Goal: Task Accomplishment & Management: Use online tool/utility

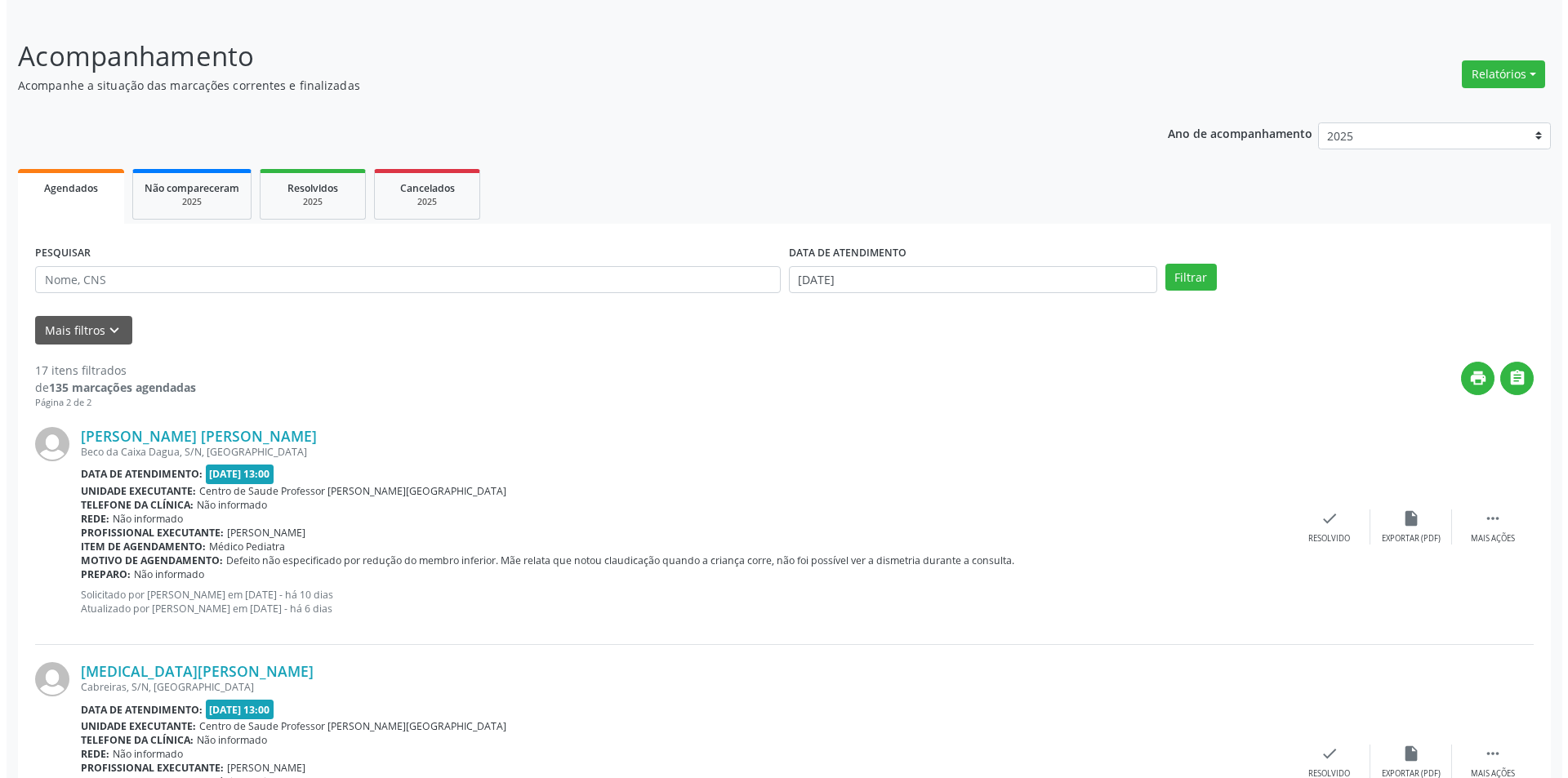
scroll to position [164, 0]
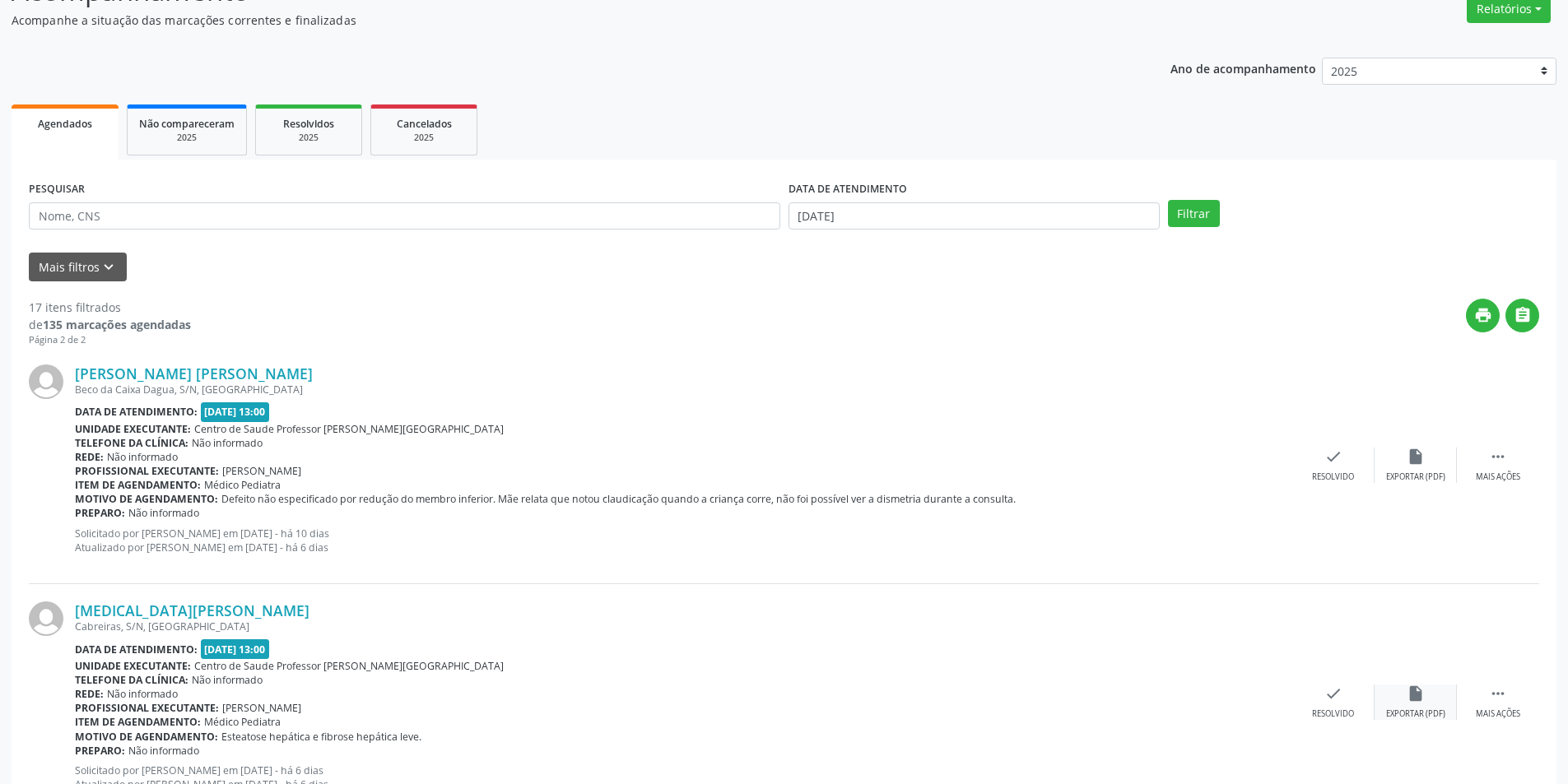
click at [1410, 709] on div "Exportar (PDF)" at bounding box center [1416, 715] width 60 height 12
click at [1338, 700] on icon "check" at bounding box center [1334, 693] width 19 height 19
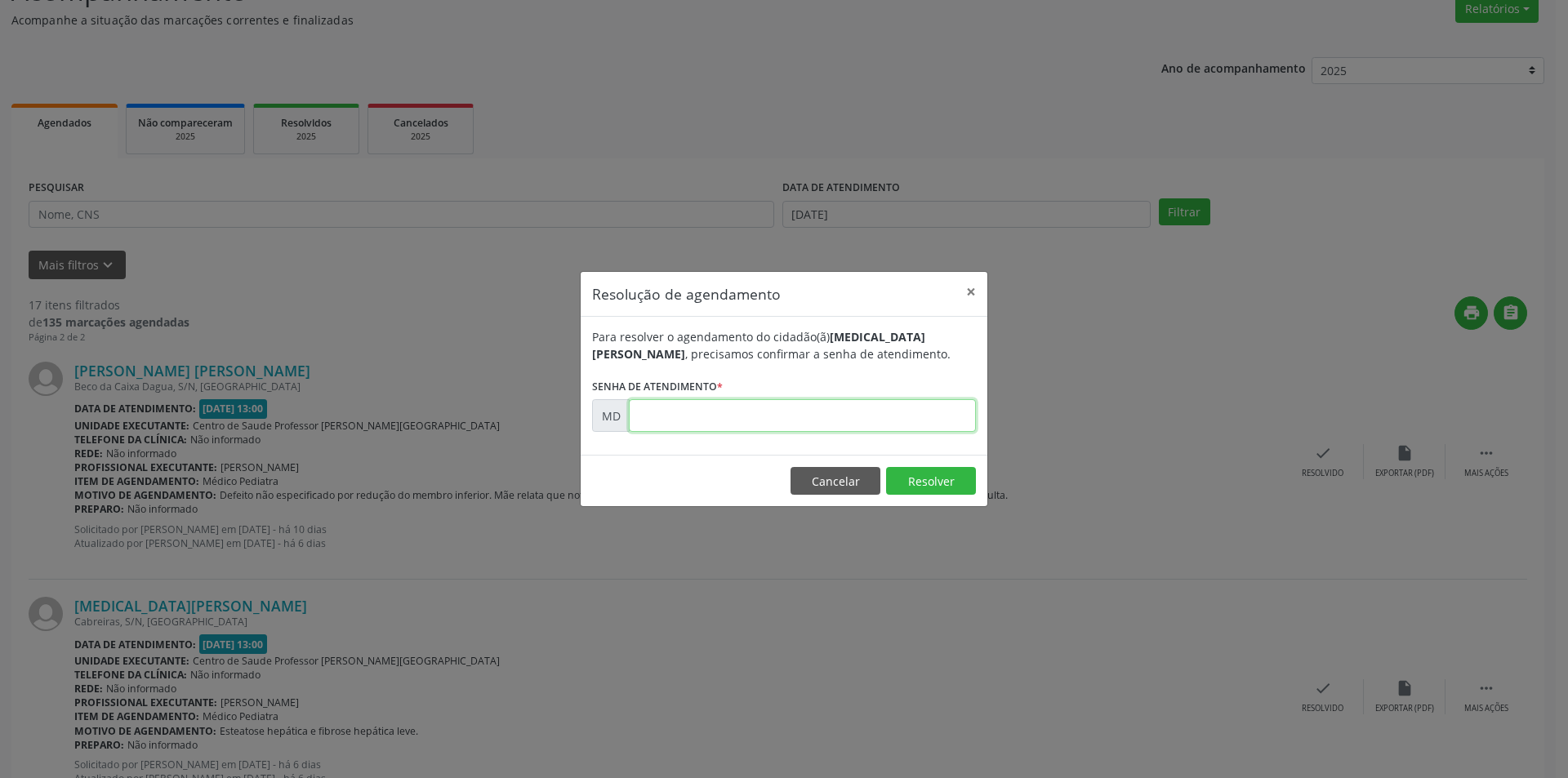
paste input "00005898"
type input "00005898"
click at [926, 490] on button "Resolver" at bounding box center [931, 481] width 90 height 28
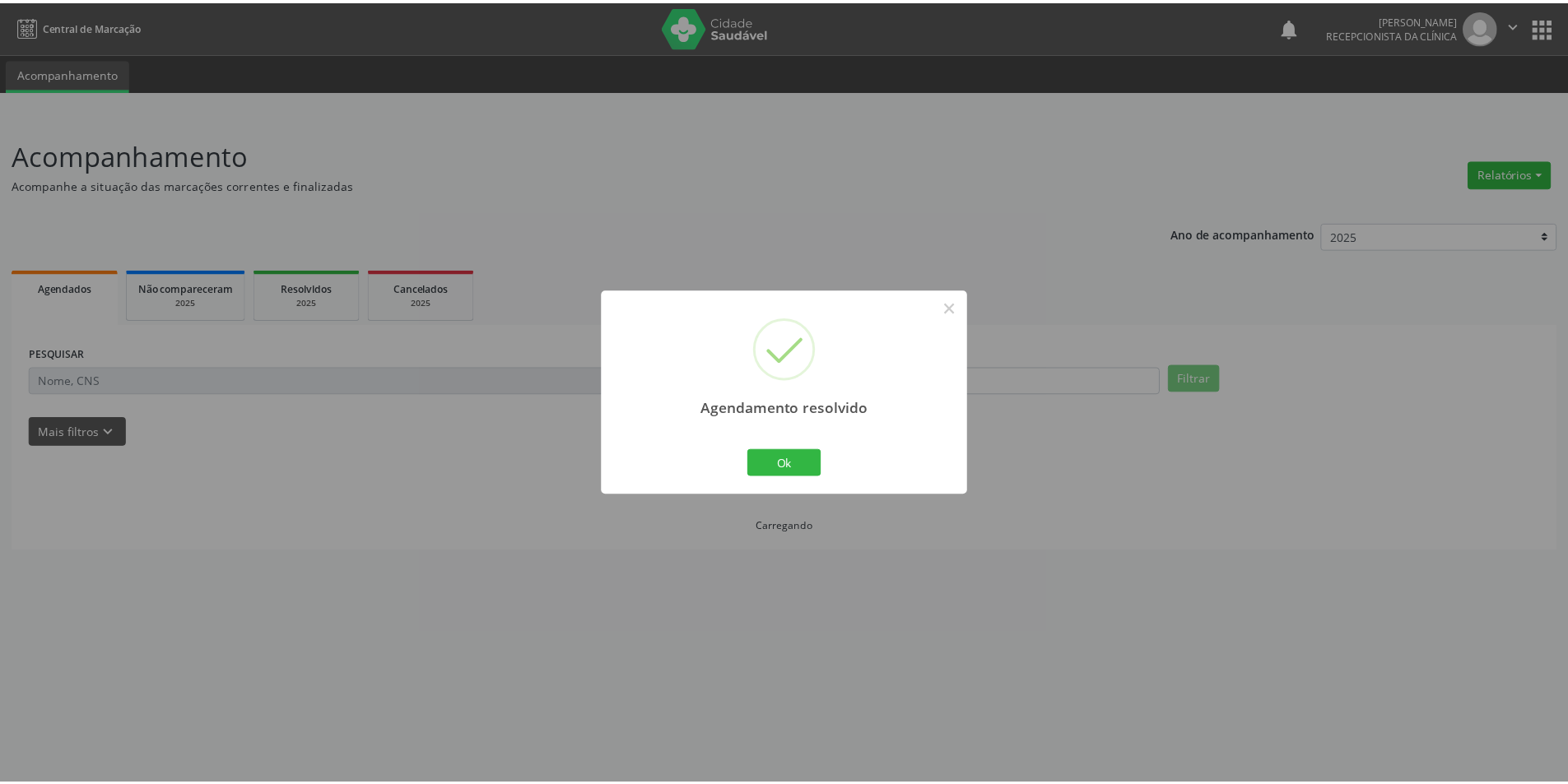
scroll to position [0, 0]
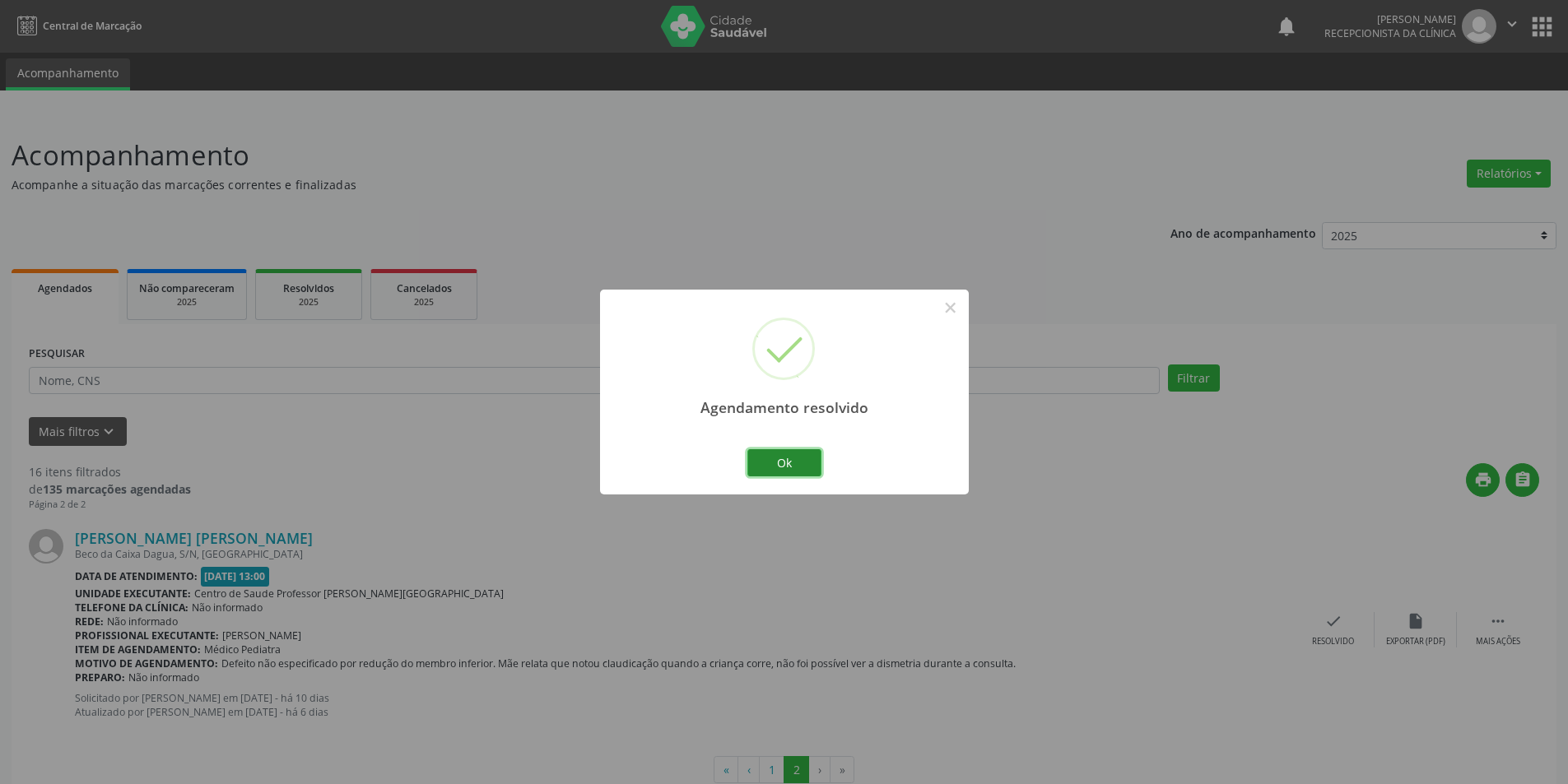
click at [780, 449] on button "Ok" at bounding box center [785, 463] width 74 height 28
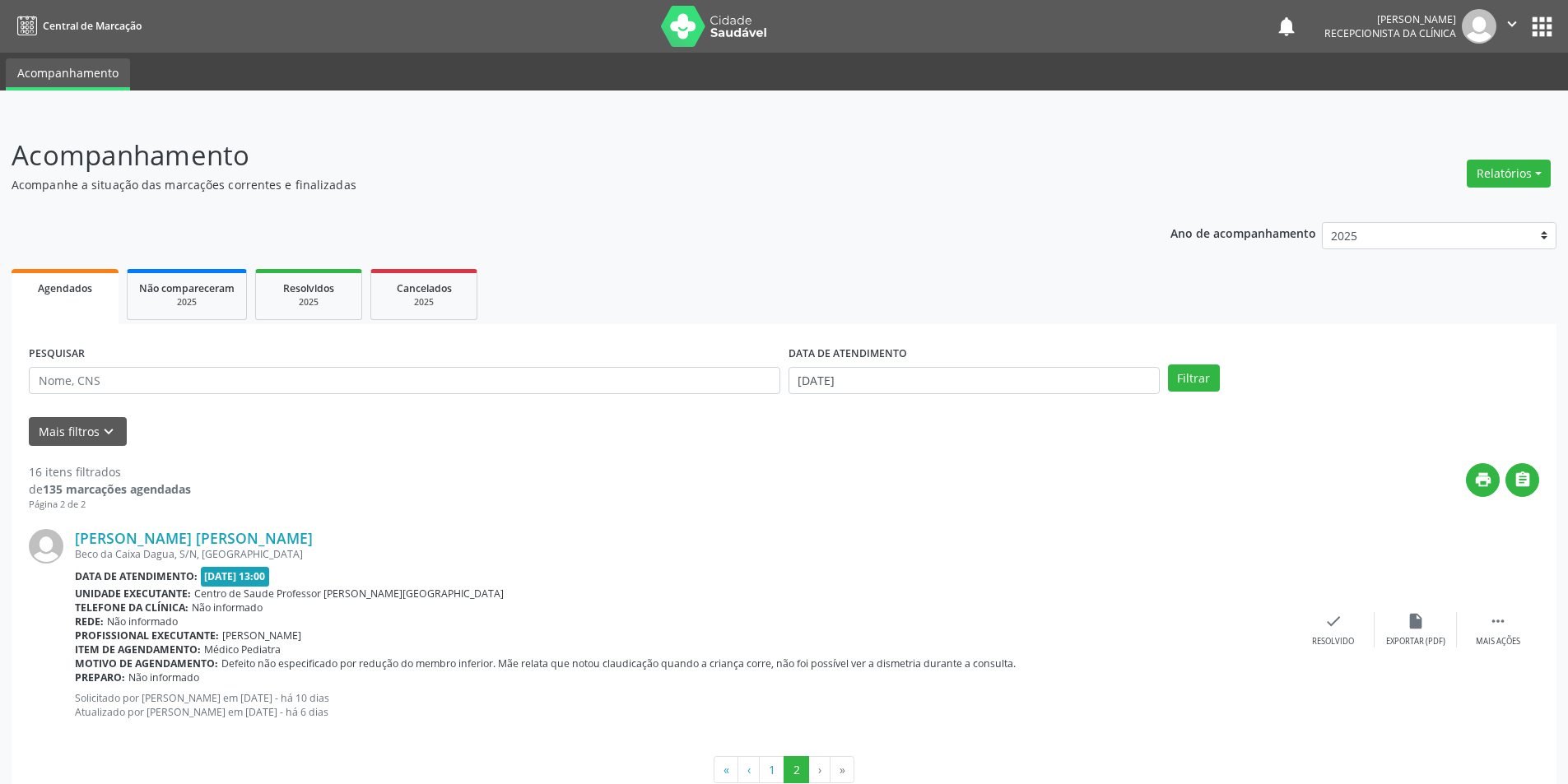
scroll to position [39, 0]
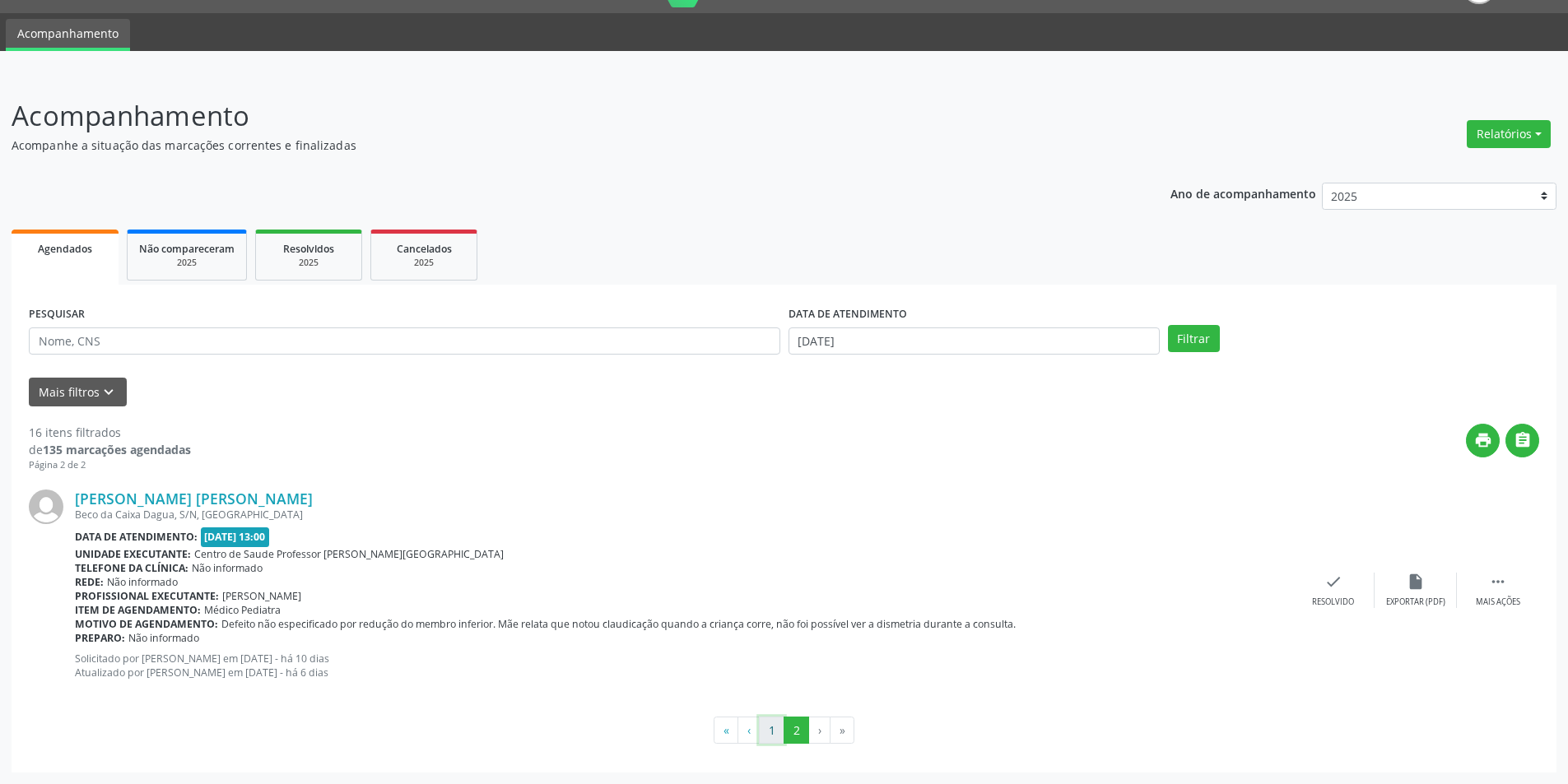
click at [762, 731] on button "1" at bounding box center [771, 730] width 25 height 28
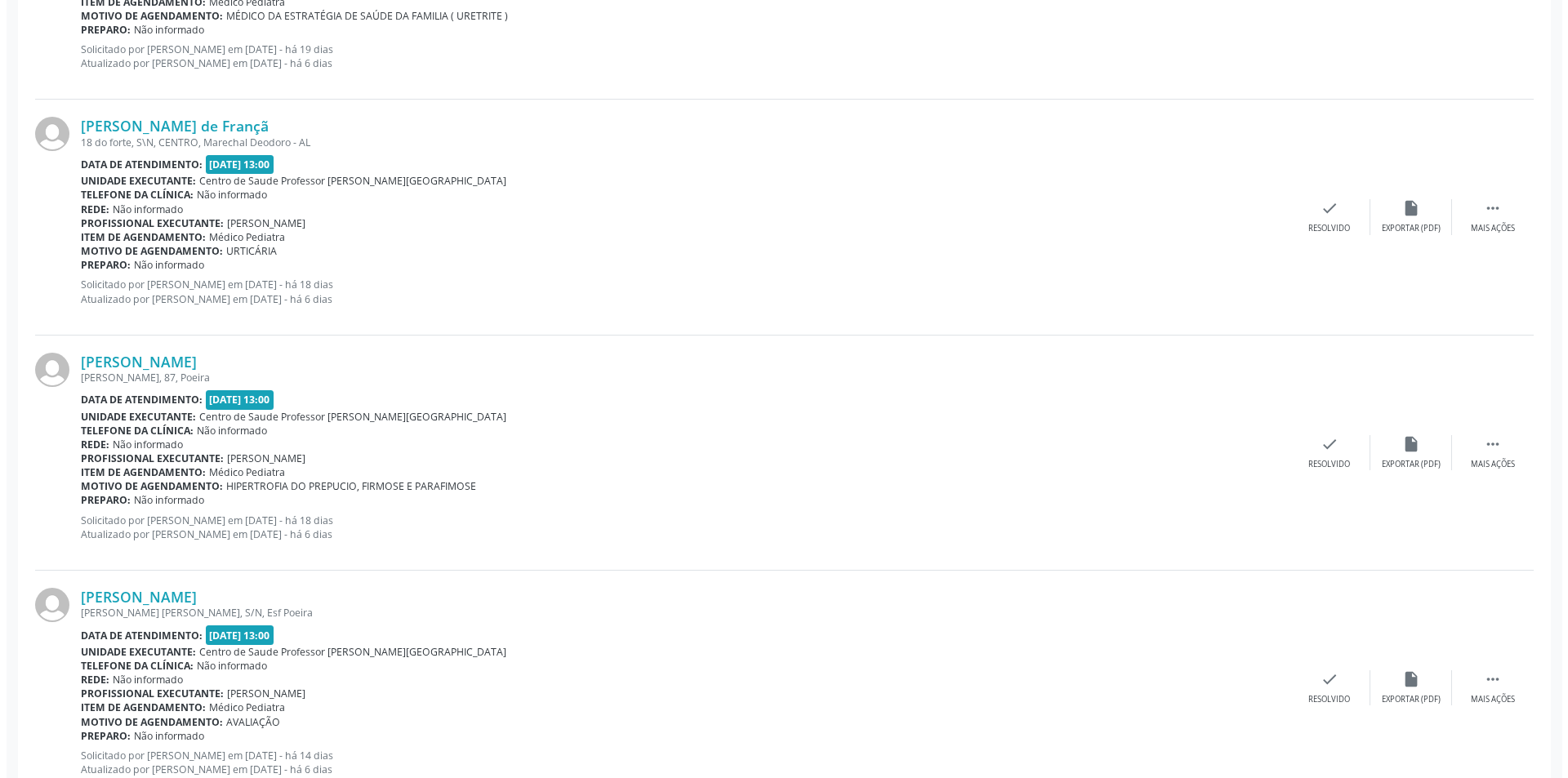
scroll to position [1143, 0]
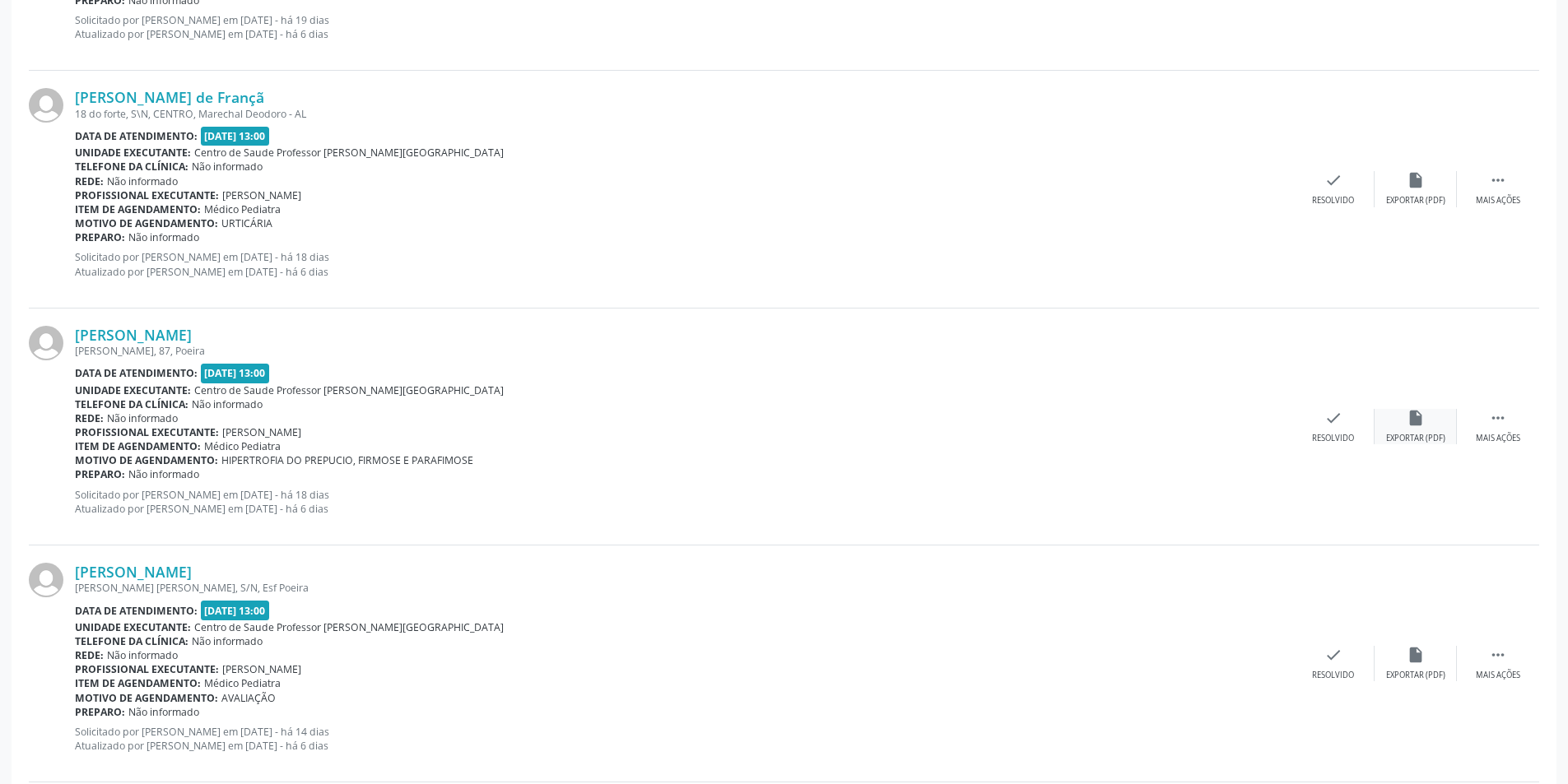
click at [1404, 432] on div "insert_drive_file Exportar (PDF)" at bounding box center [1416, 427] width 82 height 35
click at [1335, 439] on div "Resolvido" at bounding box center [1333, 438] width 42 height 12
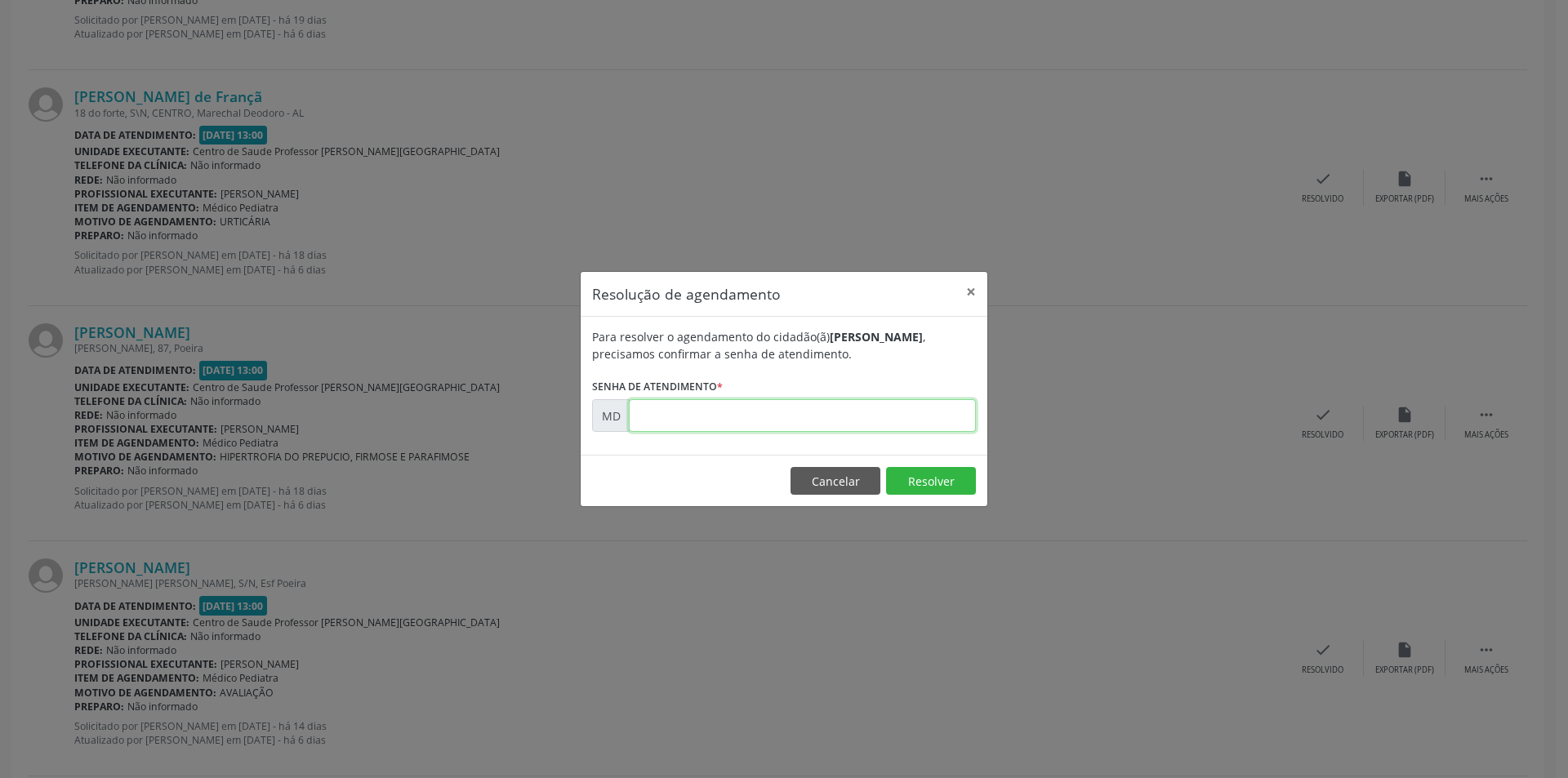
paste input "00004199"
type input "00004199"
click at [914, 486] on button "Resolver" at bounding box center [931, 481] width 90 height 28
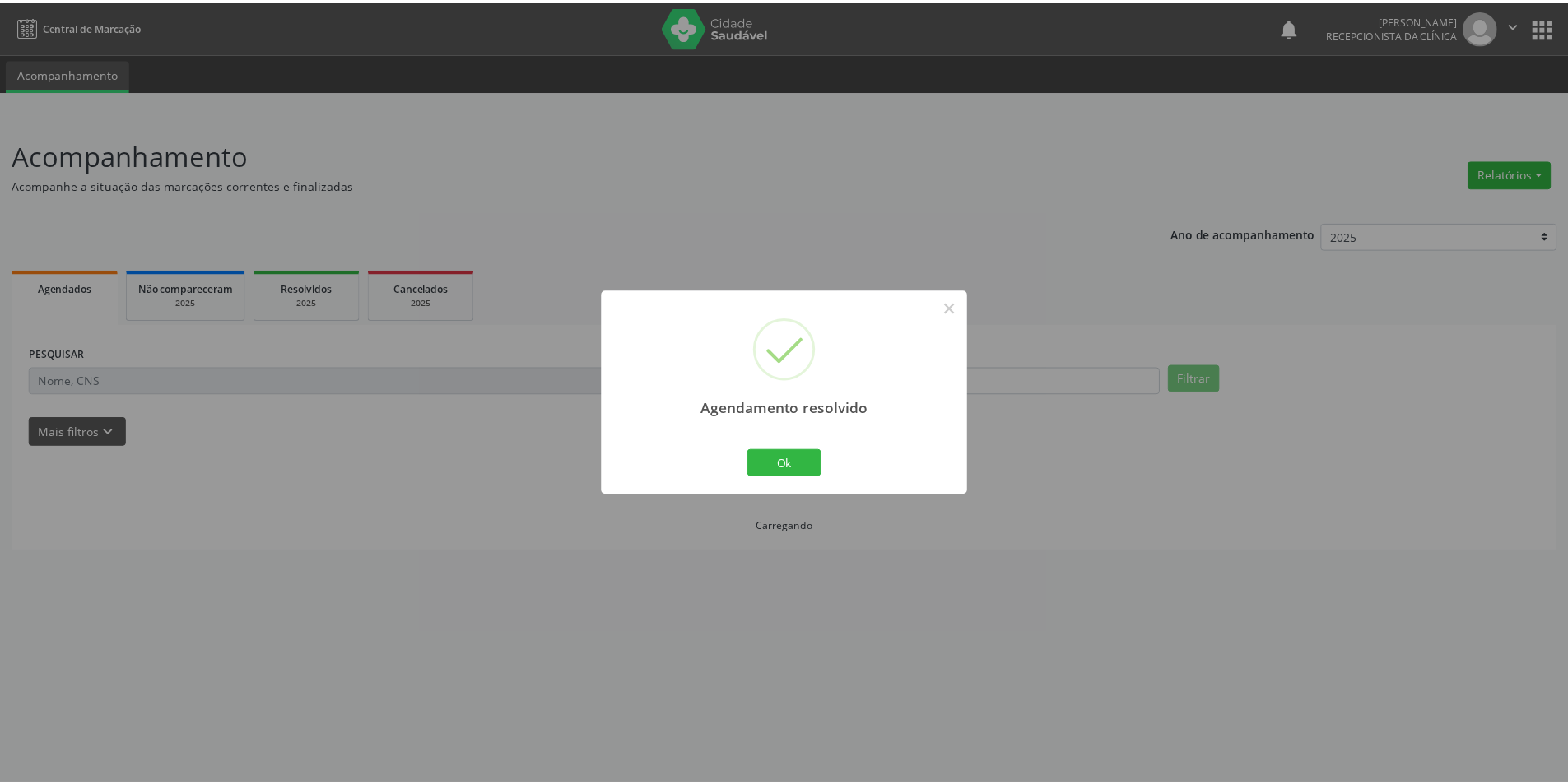
scroll to position [0, 0]
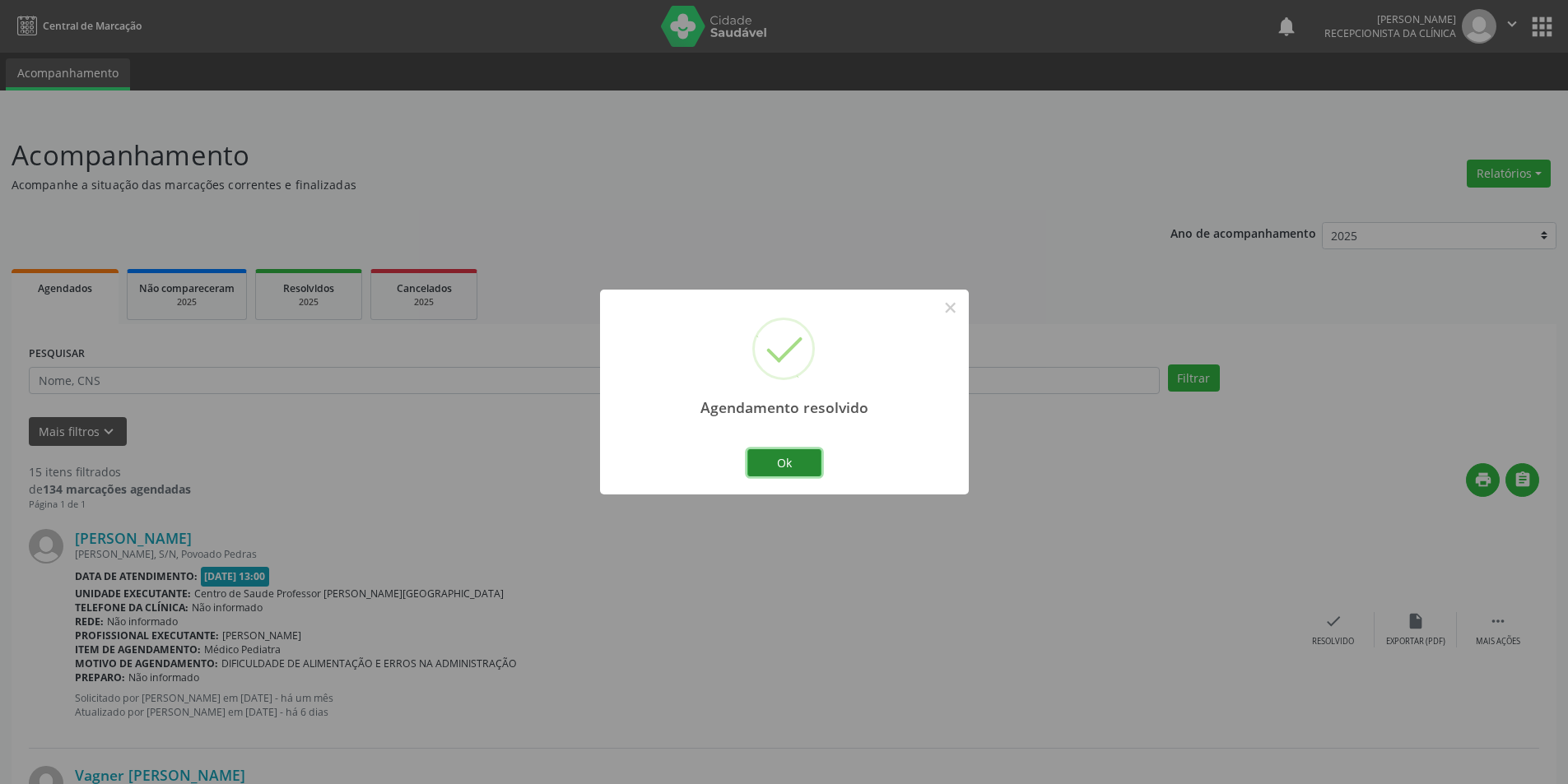
click at [812, 456] on button "Ok" at bounding box center [785, 463] width 74 height 28
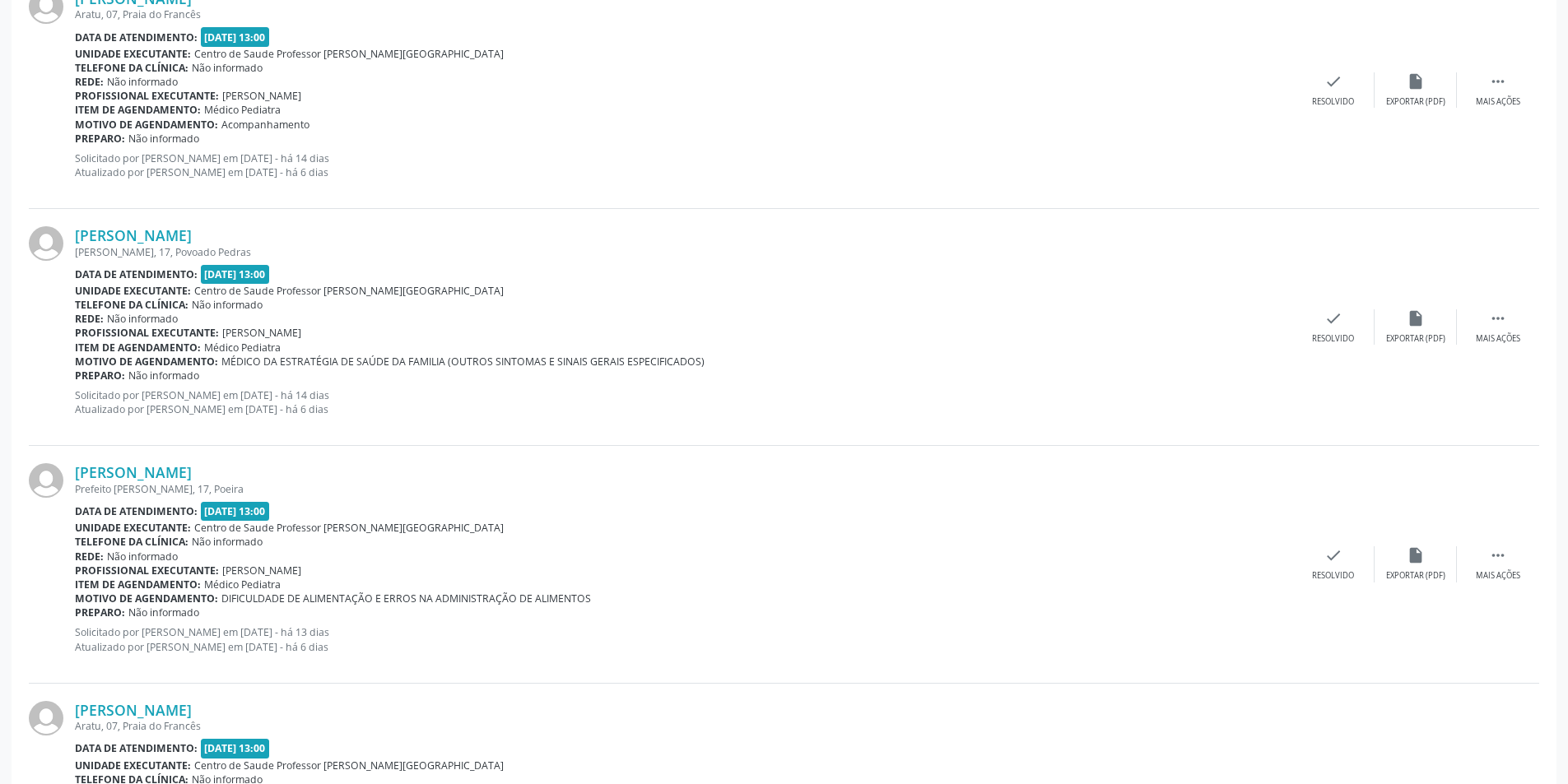
scroll to position [1728, 0]
